Goal: Task Accomplishment & Management: Use online tool/utility

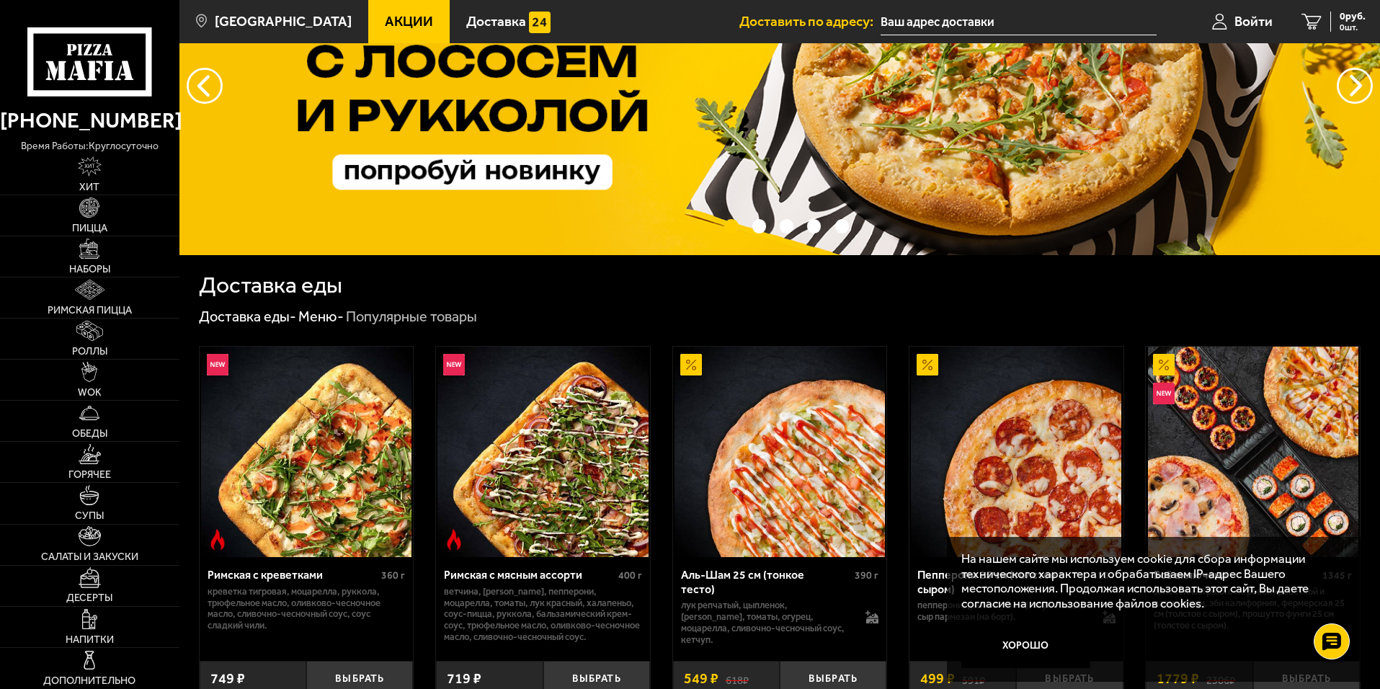
scroll to position [144, 0]
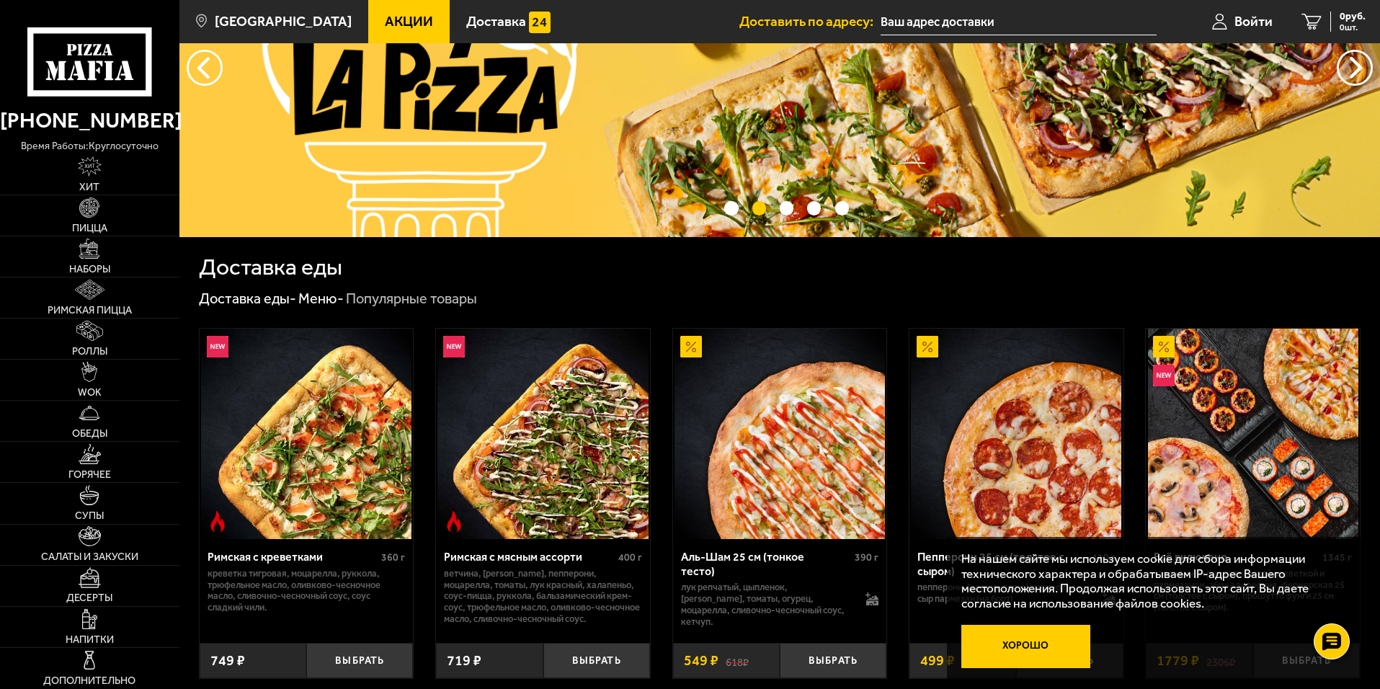
click at [1057, 654] on button "Хорошо" at bounding box center [1026, 646] width 130 height 43
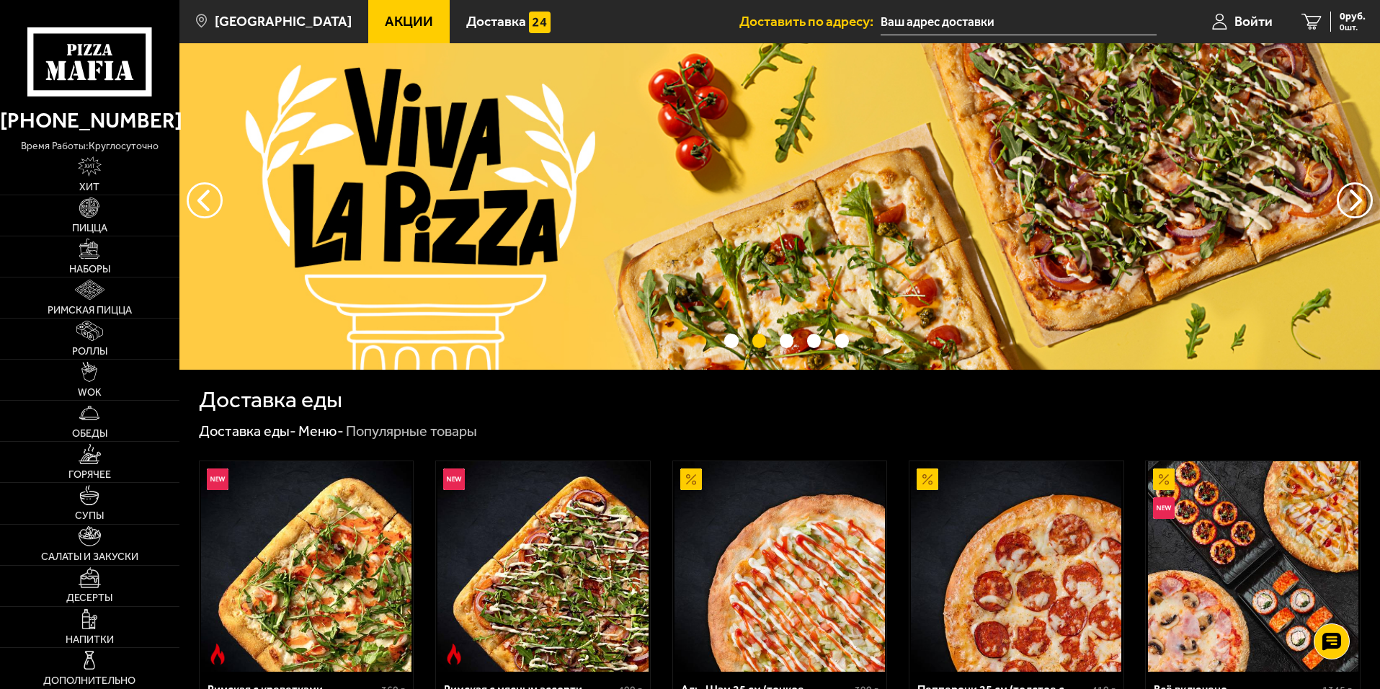
scroll to position [0, 0]
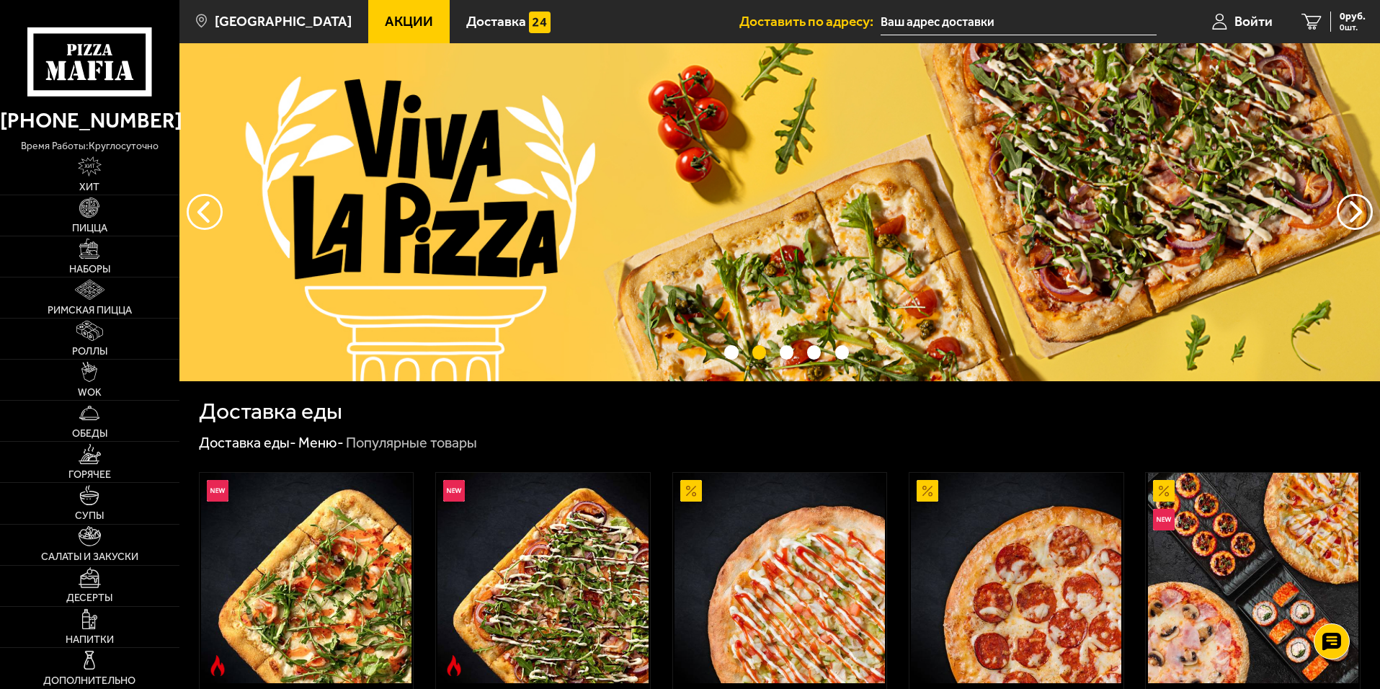
click at [999, 33] on input "text" at bounding box center [1019, 22] width 276 height 27
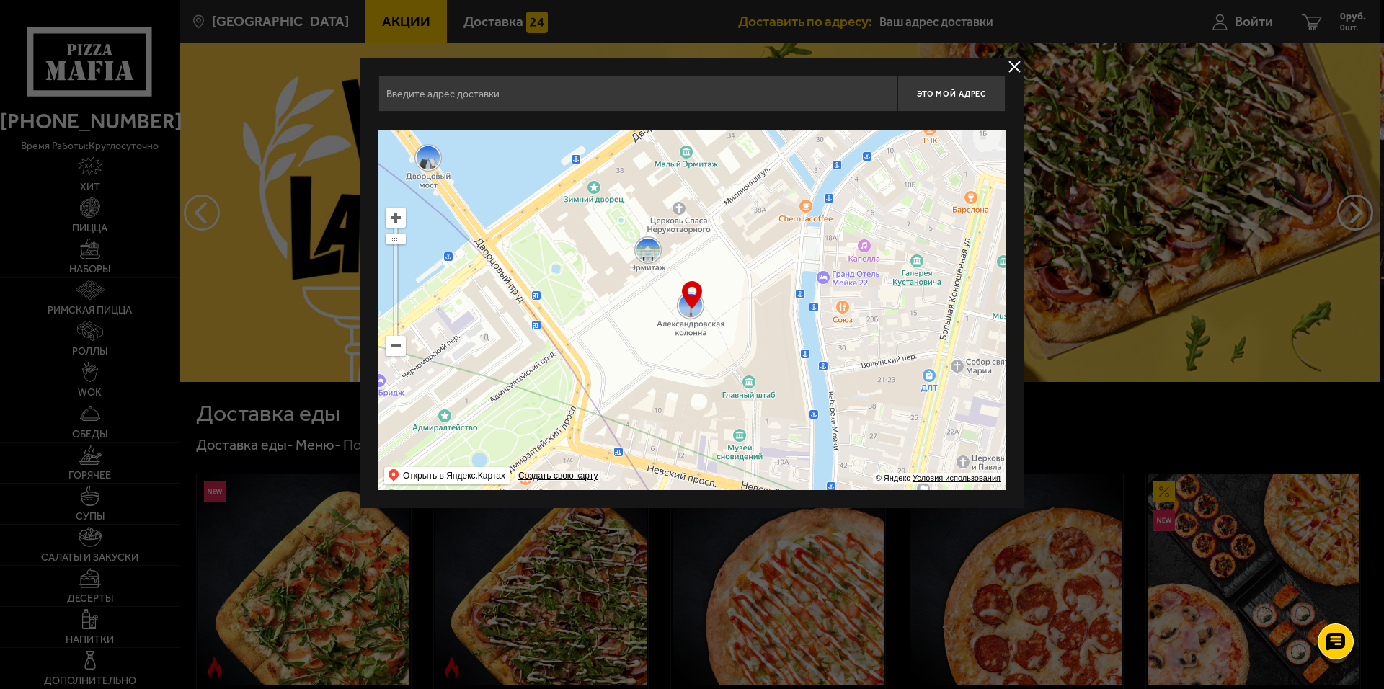
click at [398, 352] on ymaps at bounding box center [395, 346] width 19 height 19
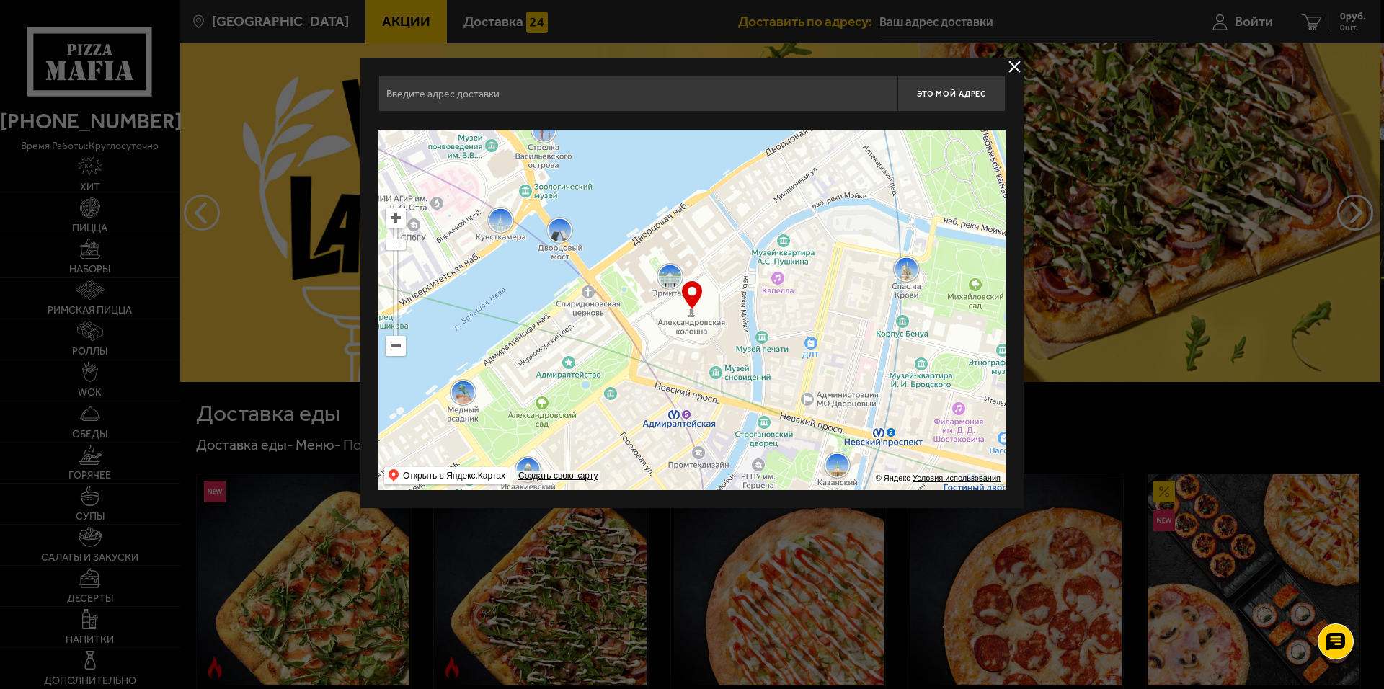
click at [398, 352] on ymaps at bounding box center [395, 346] width 19 height 19
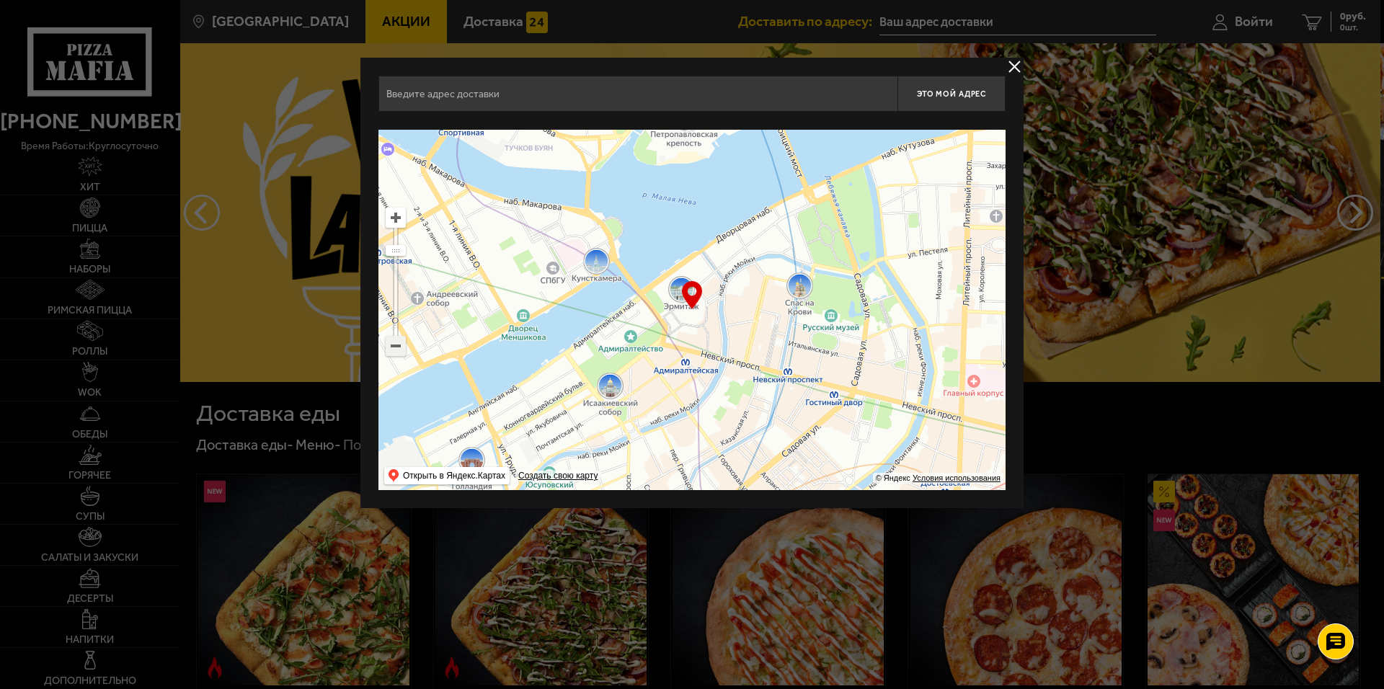
click at [393, 350] on ymaps at bounding box center [395, 346] width 19 height 19
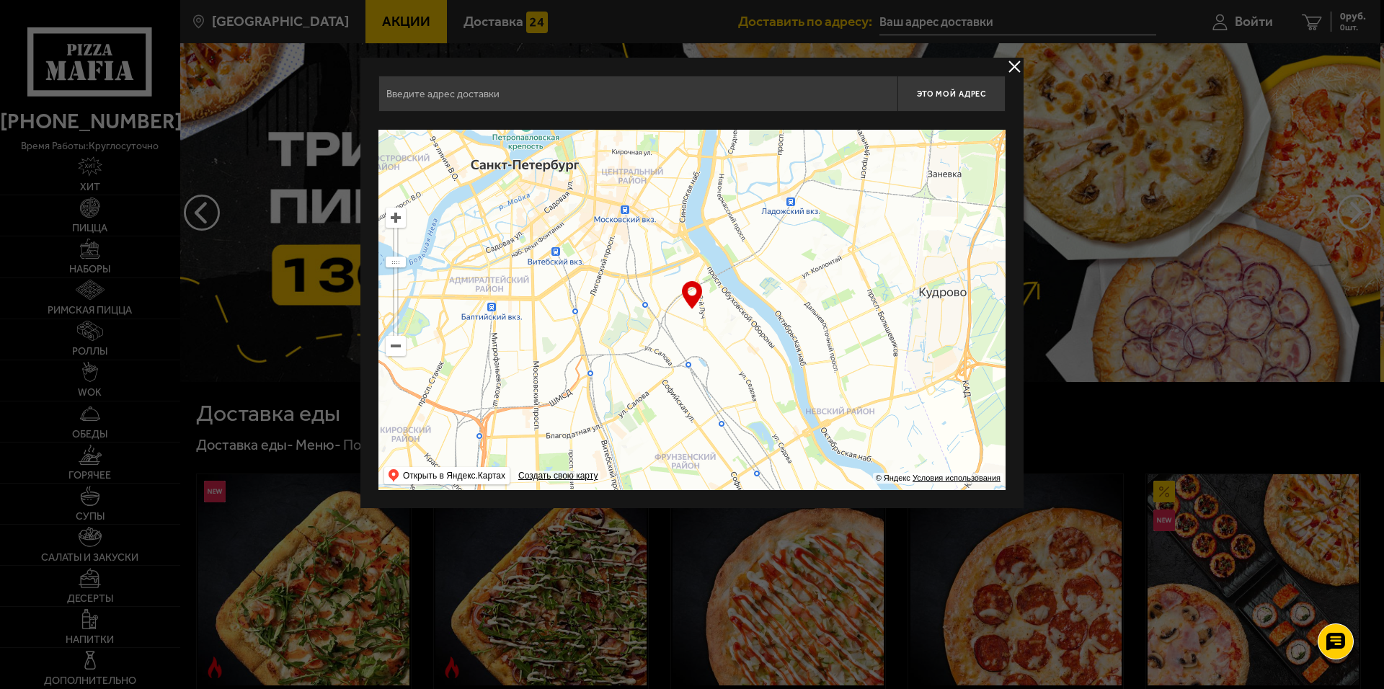
drag, startPoint x: 721, startPoint y: 383, endPoint x: 490, endPoint y: 192, distance: 299.4
click at [533, 227] on ymaps at bounding box center [691, 310] width 627 height 360
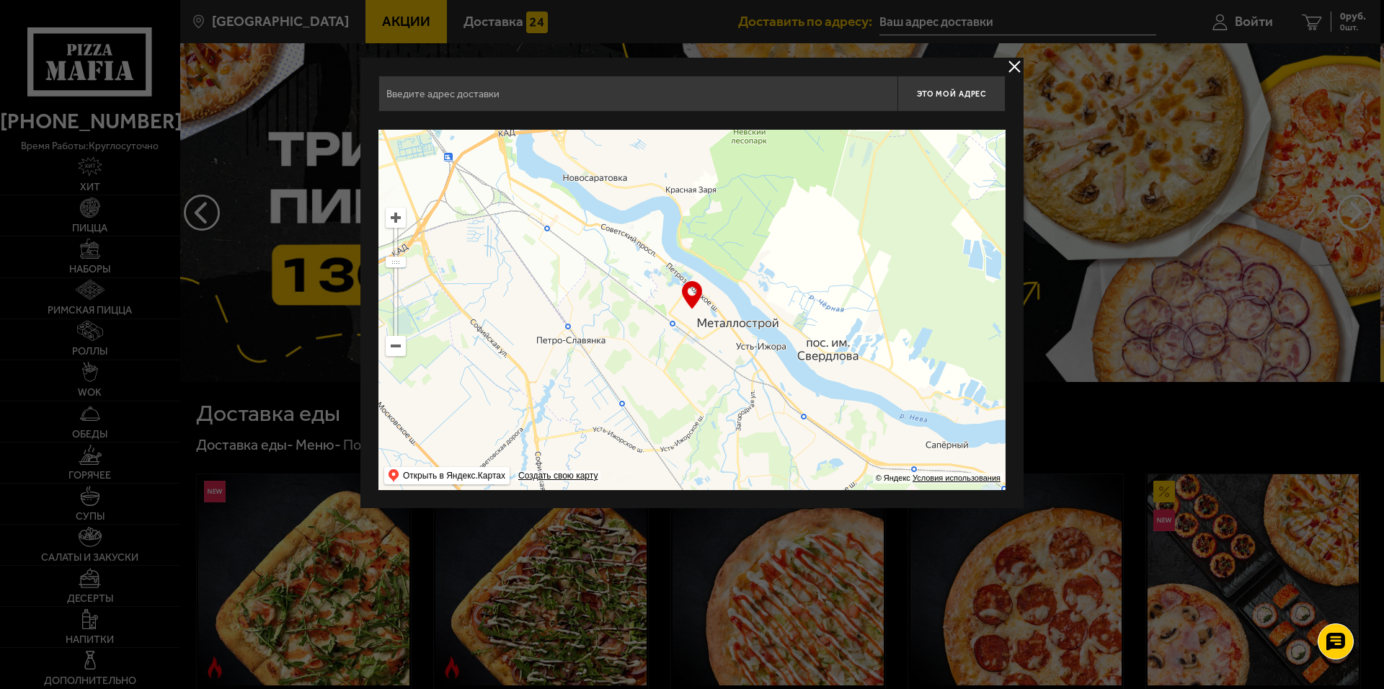
drag, startPoint x: 721, startPoint y: 404, endPoint x: 603, endPoint y: 196, distance: 238.5
click at [603, 196] on ymaps at bounding box center [691, 310] width 627 height 360
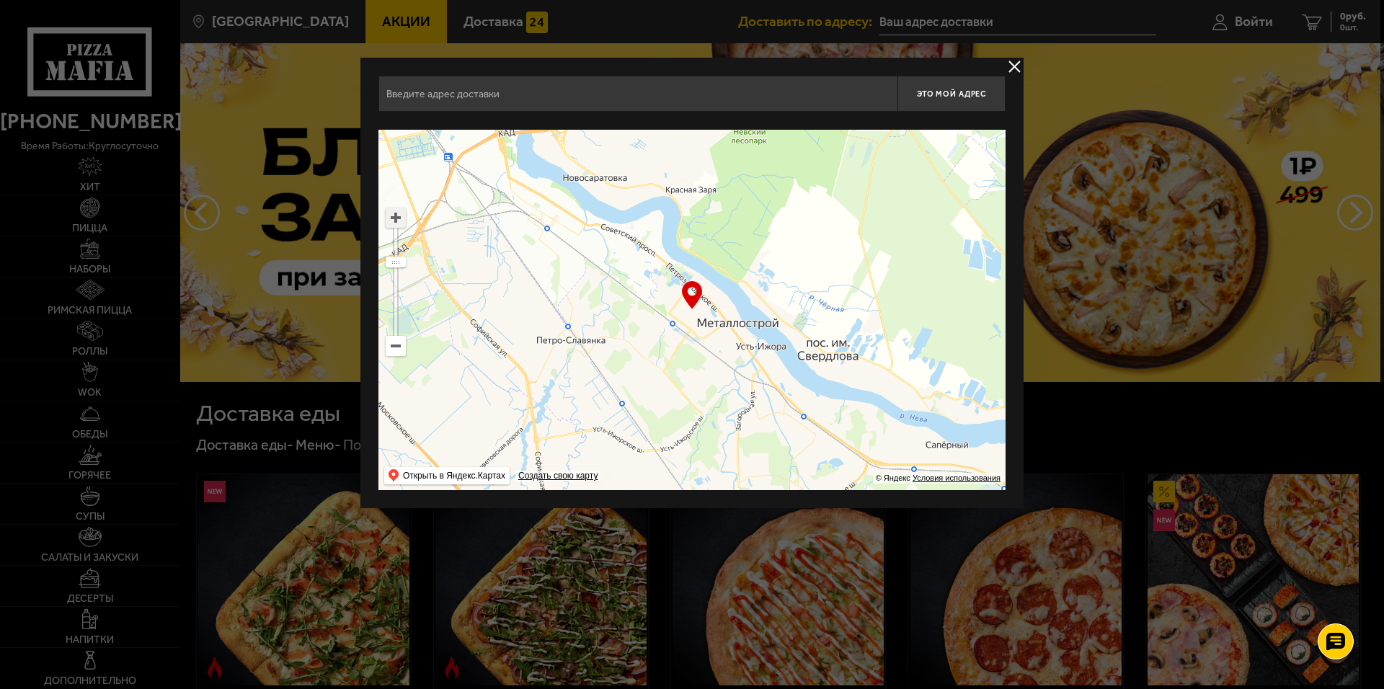
click at [400, 223] on ymaps at bounding box center [395, 217] width 19 height 19
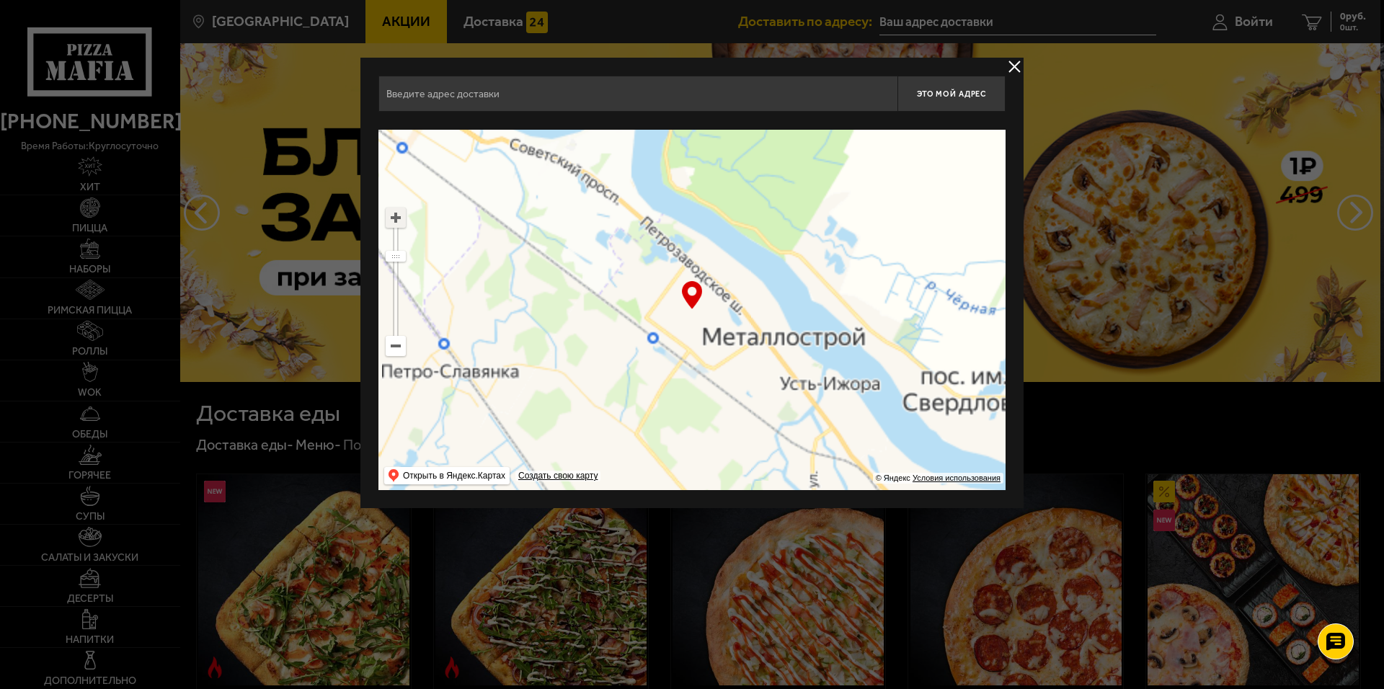
click at [398, 223] on ymaps at bounding box center [395, 217] width 19 height 19
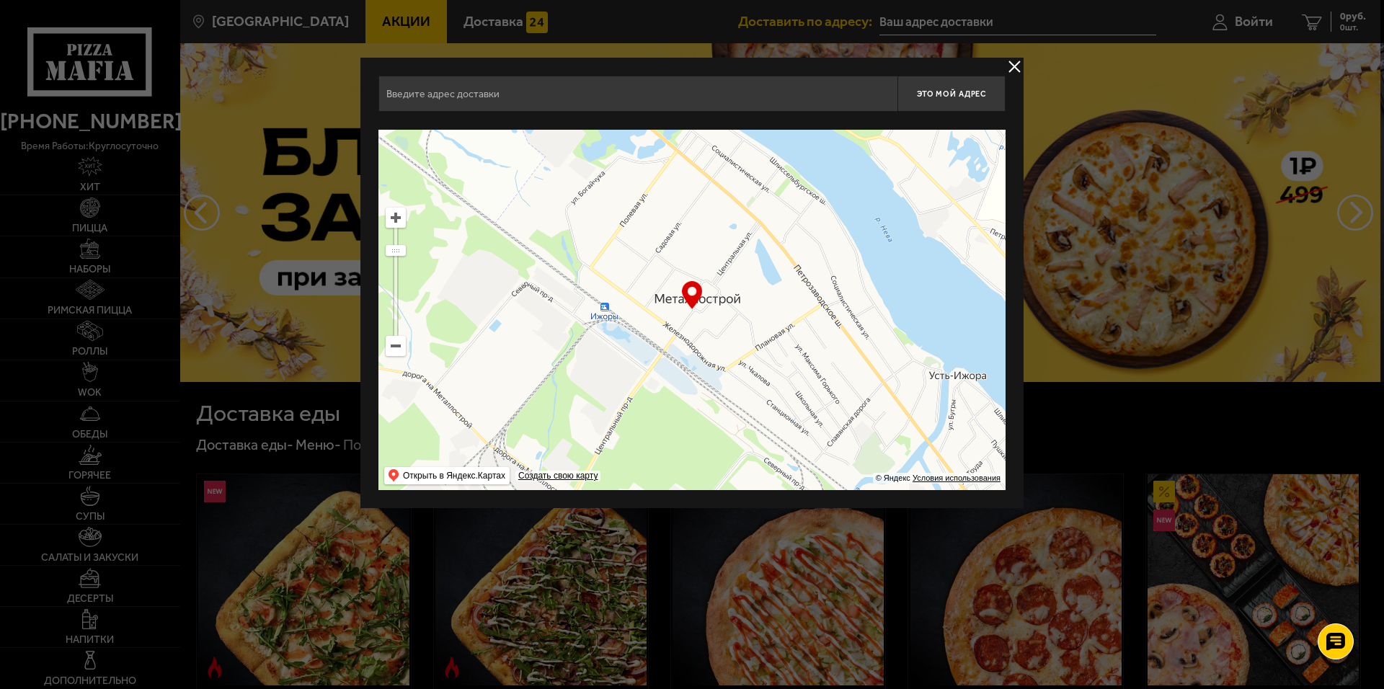
drag, startPoint x: 651, startPoint y: 355, endPoint x: 565, endPoint y: 228, distance: 153.5
click at [638, 296] on ymaps at bounding box center [691, 310] width 627 height 360
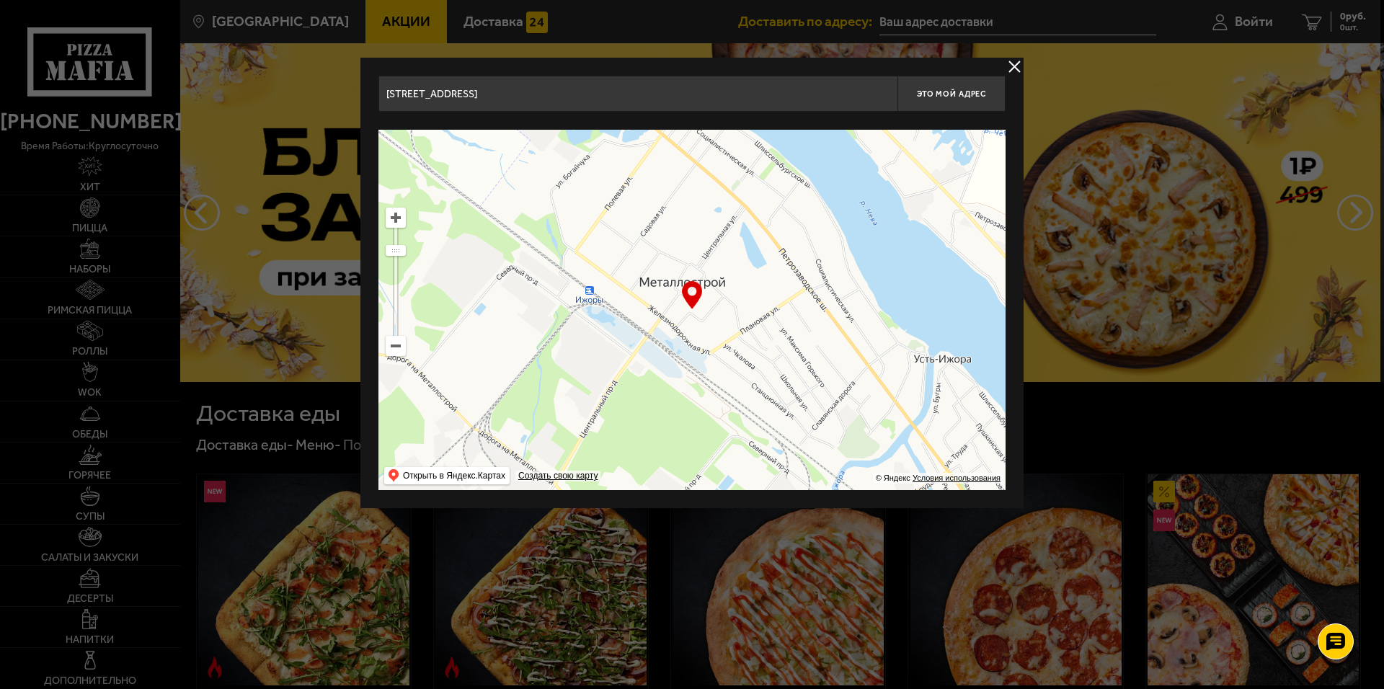
click at [389, 221] on ymaps at bounding box center [395, 217] width 19 height 19
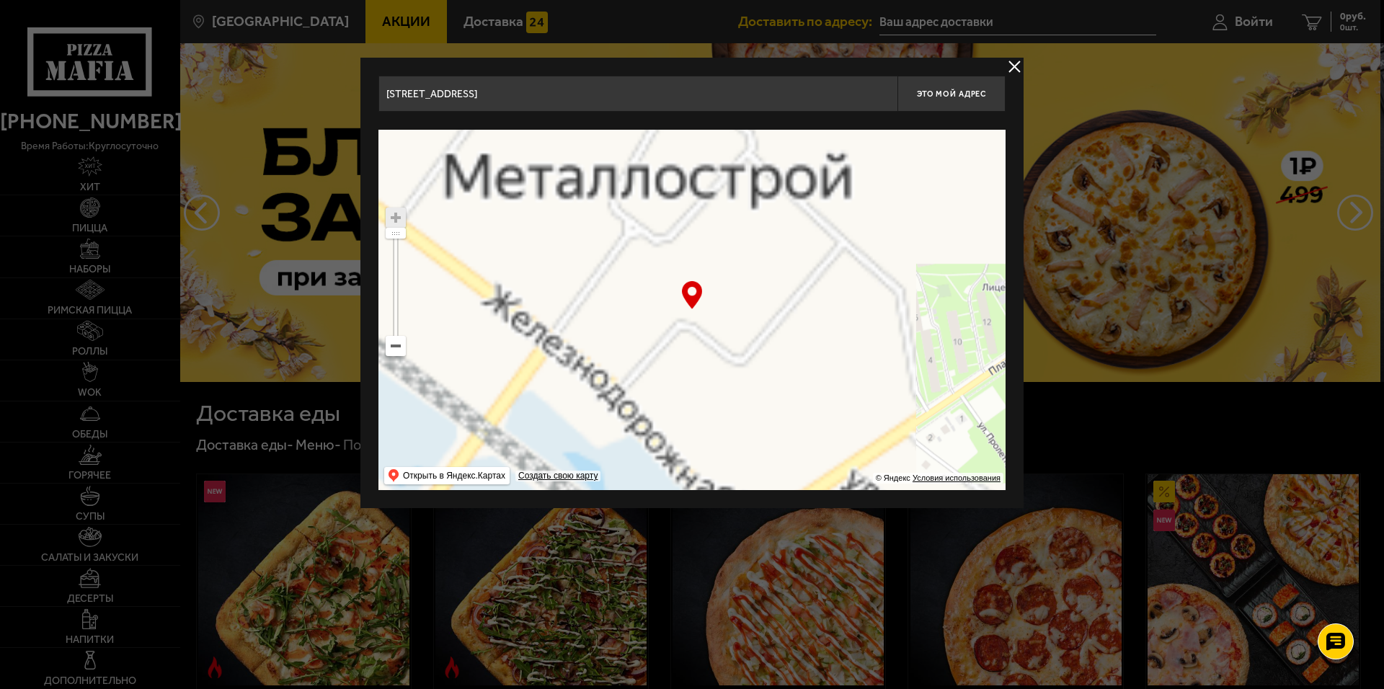
click at [389, 221] on ymaps at bounding box center [395, 217] width 19 height 19
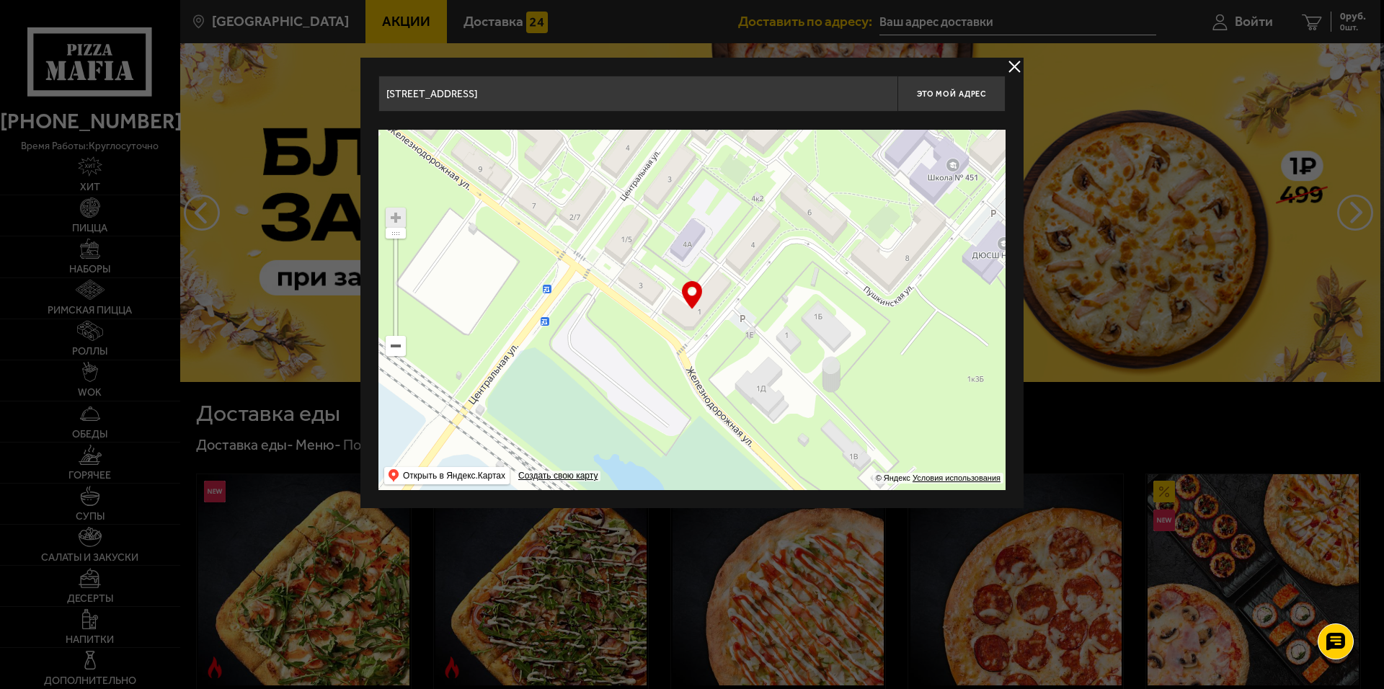
drag, startPoint x: 617, startPoint y: 331, endPoint x: 736, endPoint y: 238, distance: 151.5
click at [736, 238] on ymaps at bounding box center [691, 310] width 627 height 360
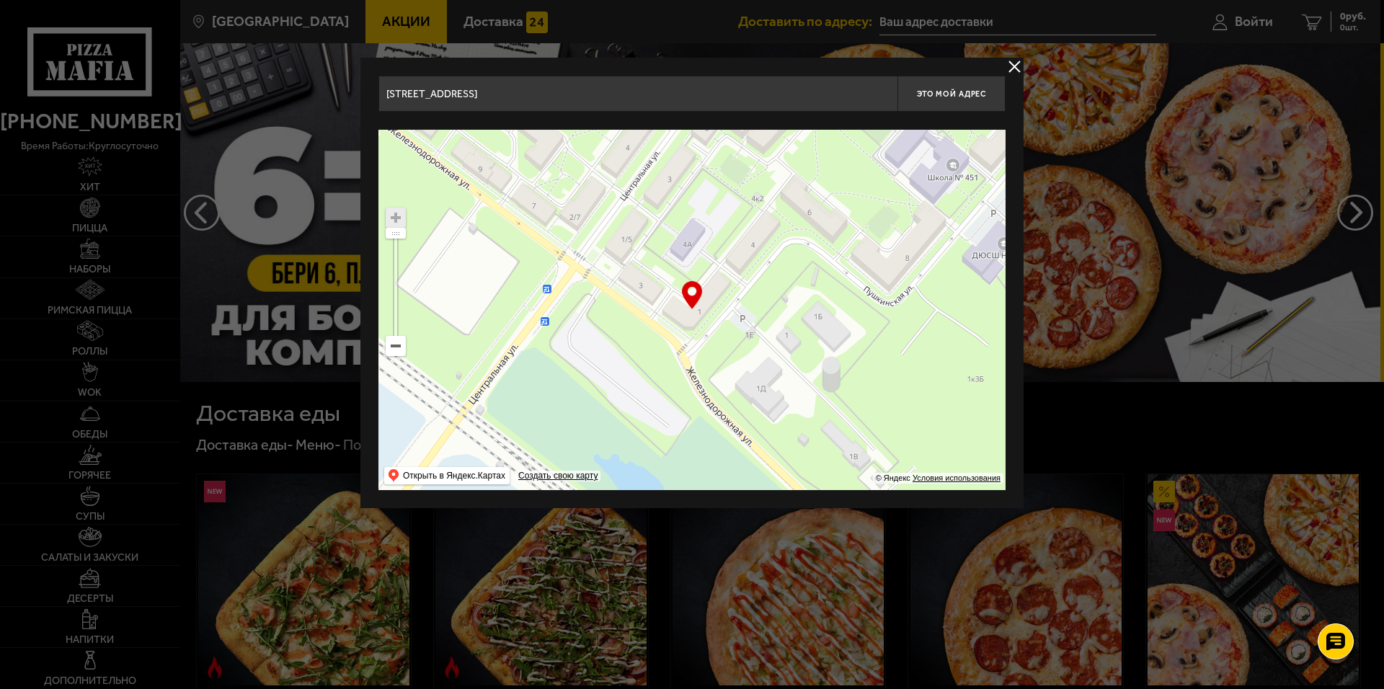
type input "[STREET_ADDRESS]"
click at [964, 108] on button "Это мой адрес" at bounding box center [951, 94] width 108 height 36
click at [1012, 63] on button "delivery type" at bounding box center [1014, 67] width 18 height 18
